Goal: Task Accomplishment & Management: Complete application form

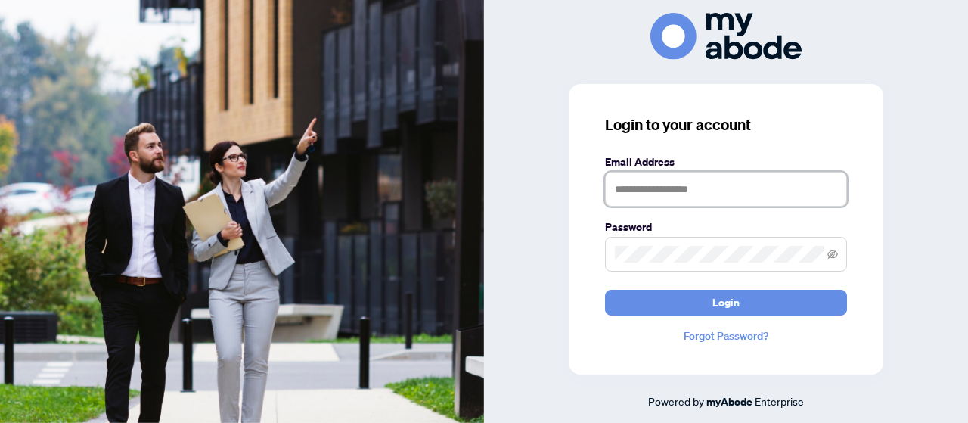
click at [647, 189] on input "text" at bounding box center [726, 189] width 242 height 35
type input "**********"
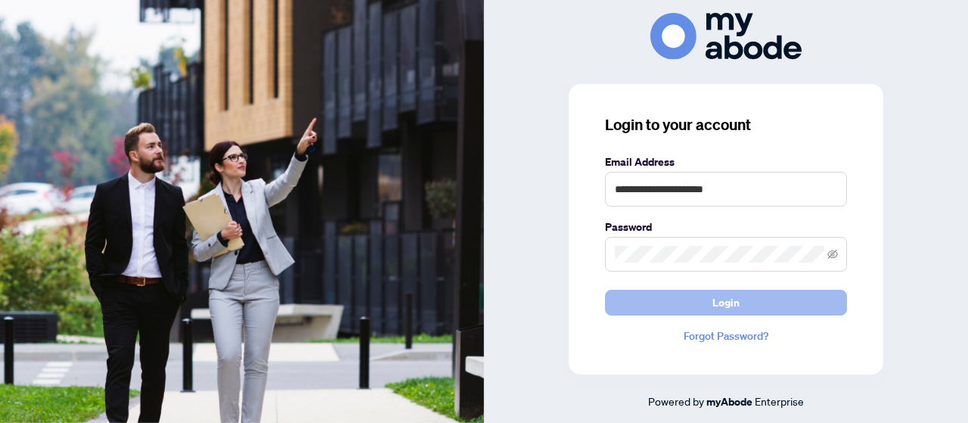
click at [716, 300] on span "Login" at bounding box center [725, 302] width 27 height 24
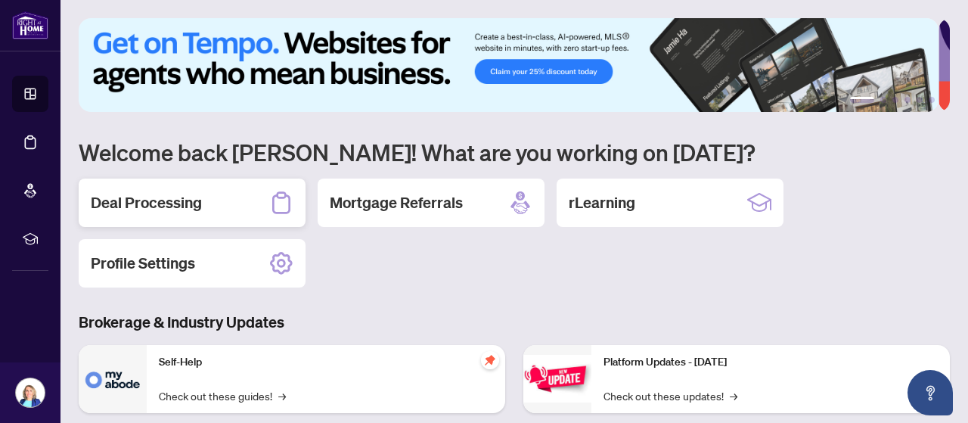
click at [159, 202] on h2 "Deal Processing" at bounding box center [146, 202] width 111 height 21
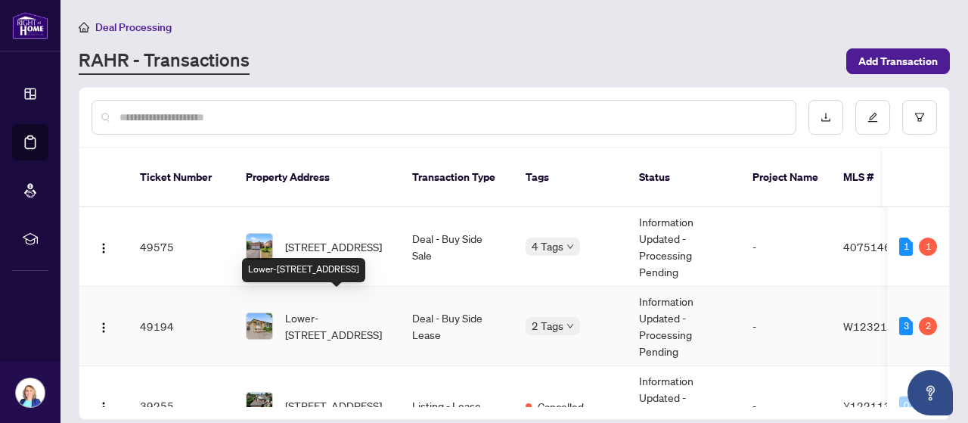
click at [383, 309] on span "Lower-[STREET_ADDRESS]" at bounding box center [336, 325] width 103 height 33
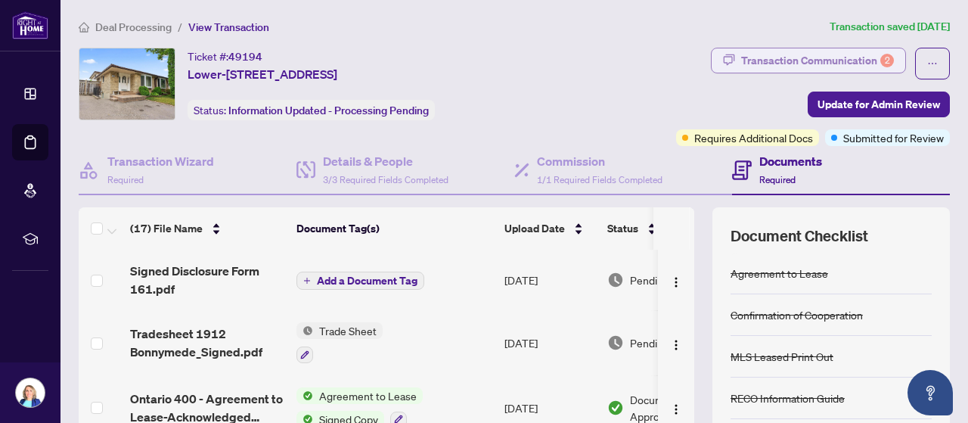
click at [803, 58] on div "Transaction Communication 2" at bounding box center [817, 60] width 153 height 24
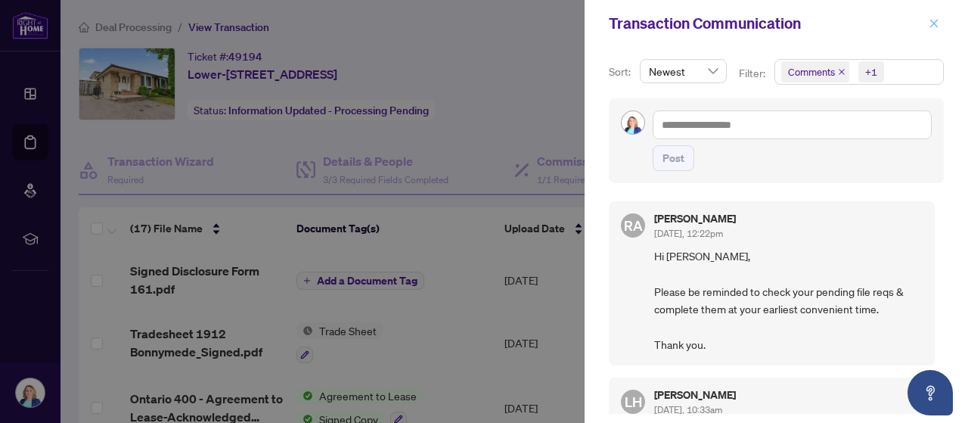
click at [934, 24] on icon "close" at bounding box center [934, 23] width 11 height 11
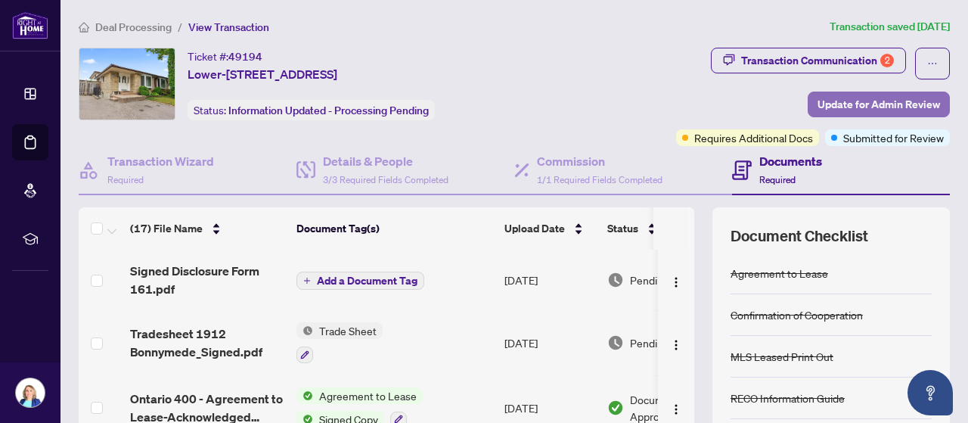
click at [860, 103] on span "Update for Admin Review" at bounding box center [879, 104] width 123 height 24
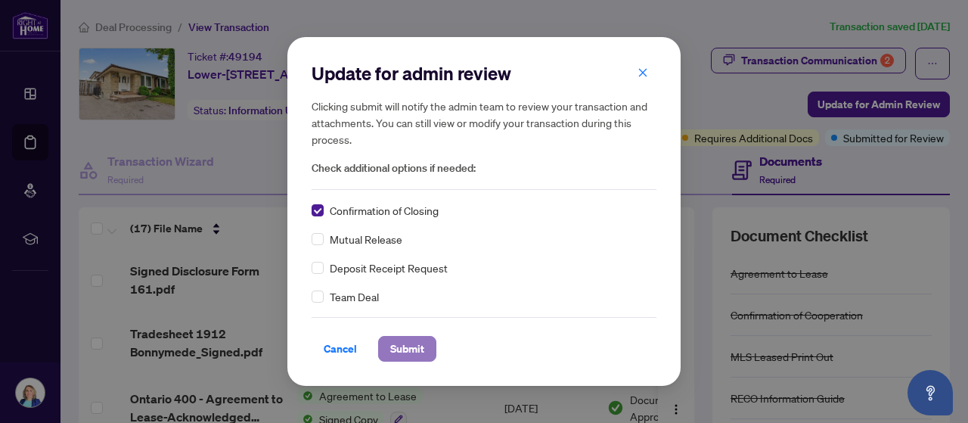
click at [397, 348] on span "Submit" at bounding box center [407, 349] width 34 height 24
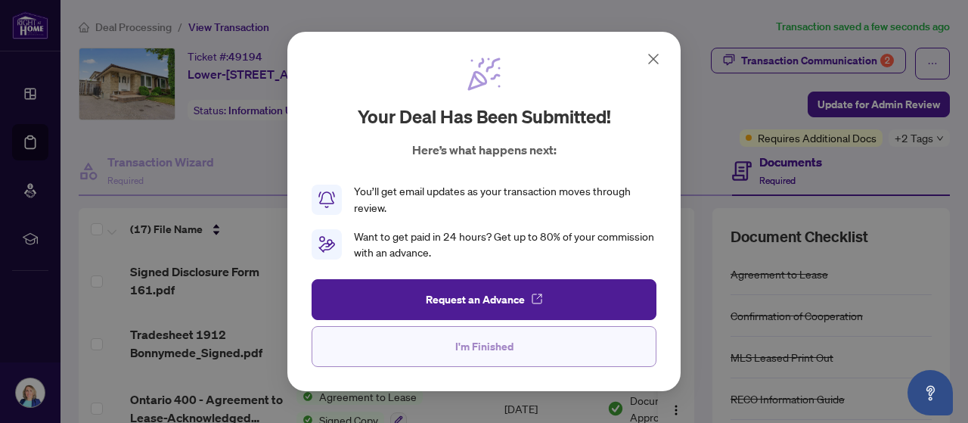
click at [527, 336] on button "I'm Finished" at bounding box center [484, 346] width 345 height 41
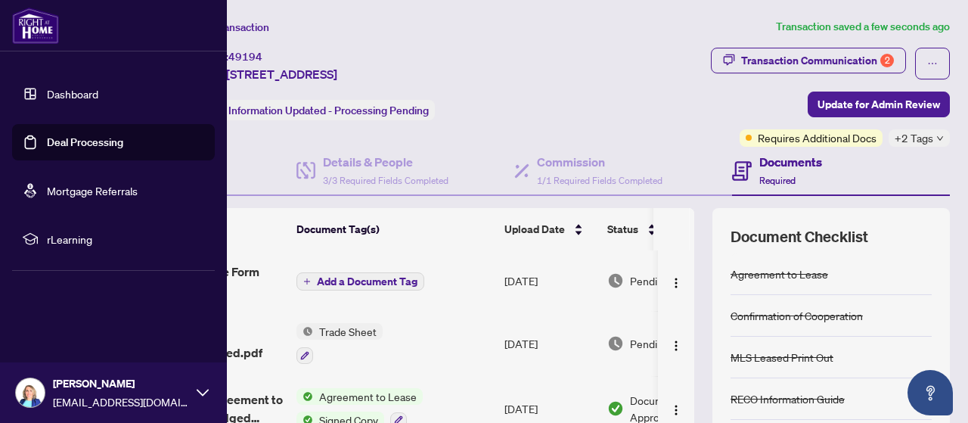
click at [47, 91] on link "Dashboard" at bounding box center [72, 94] width 51 height 14
